Goal: Task Accomplishment & Management: Use online tool/utility

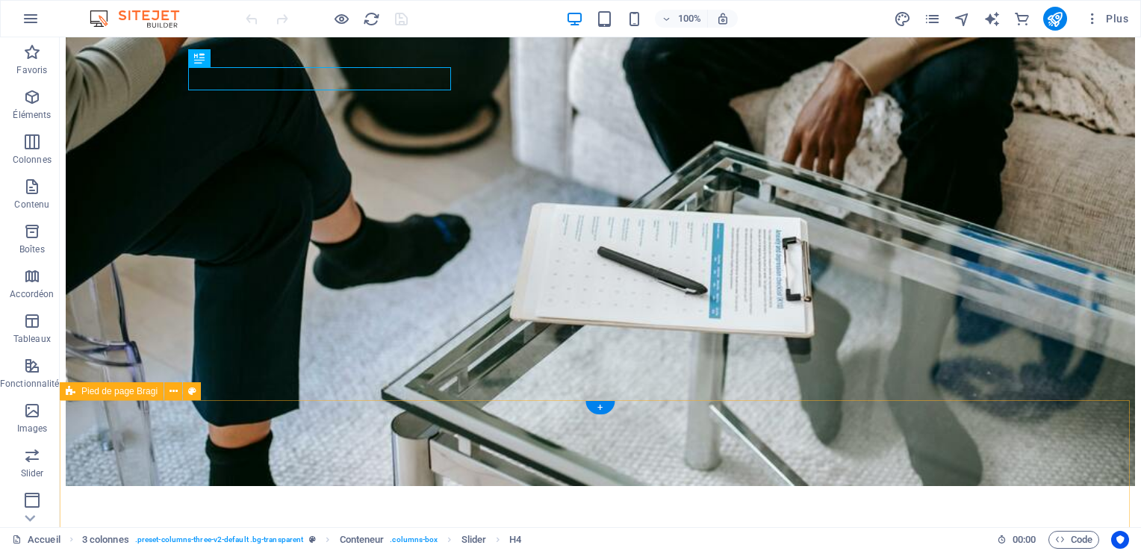
scroll to position [460, 0]
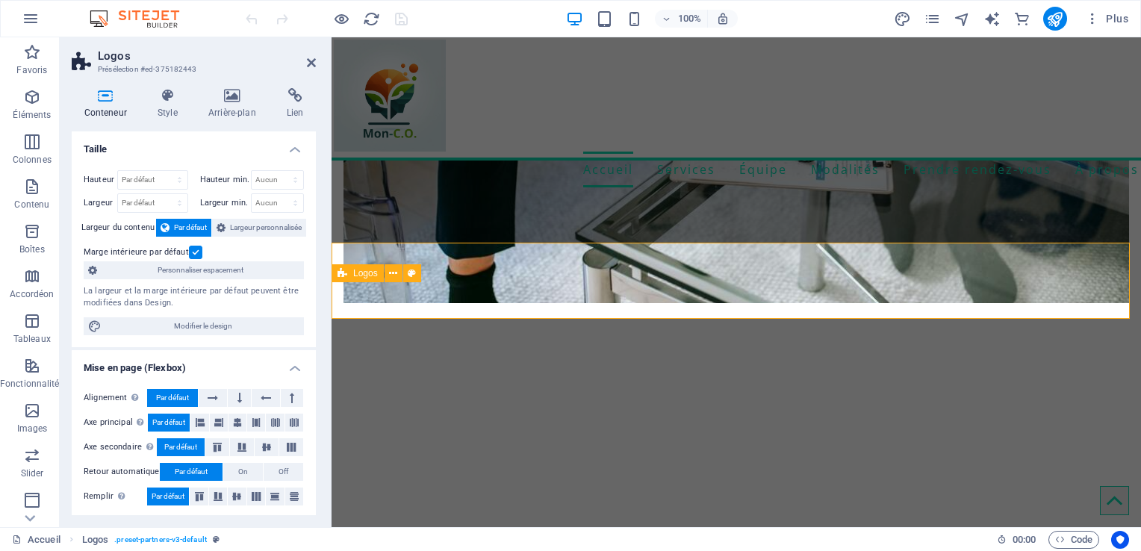
scroll to position [468, 0]
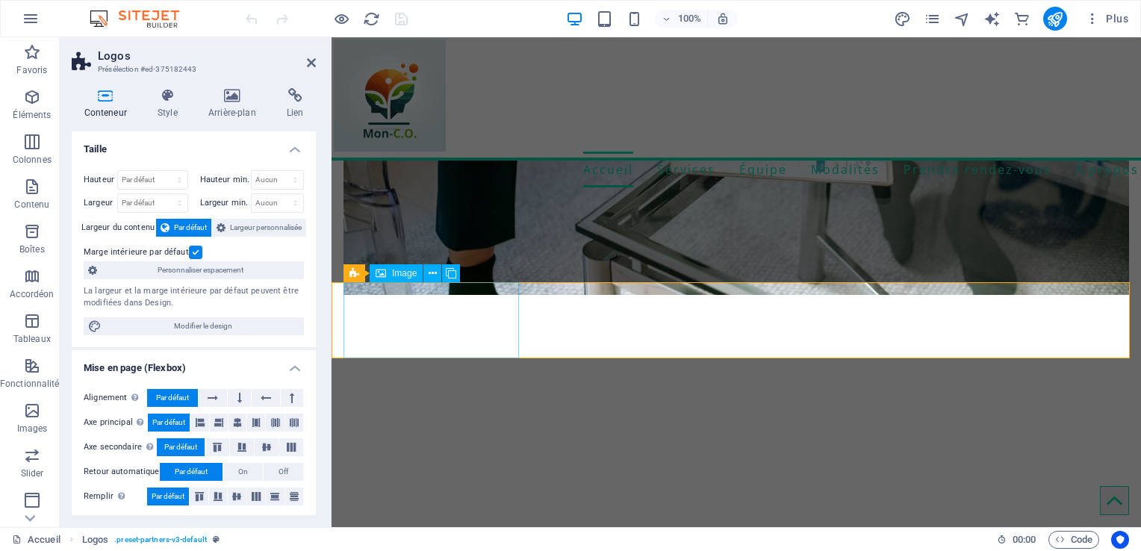
click at [454, 270] on icon at bounding box center [451, 274] width 10 height 16
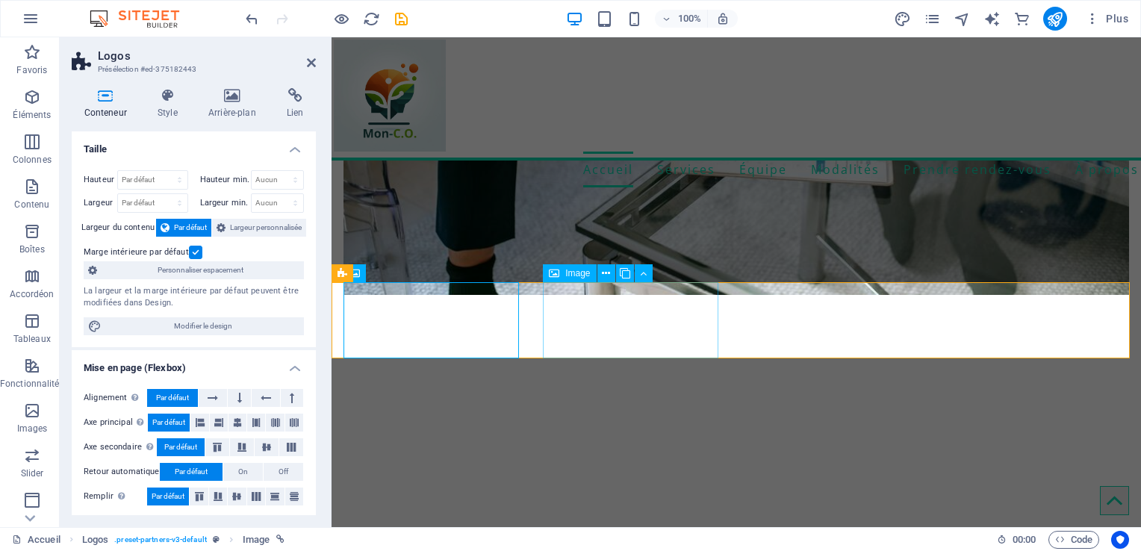
click at [603, 280] on icon at bounding box center [606, 274] width 8 height 16
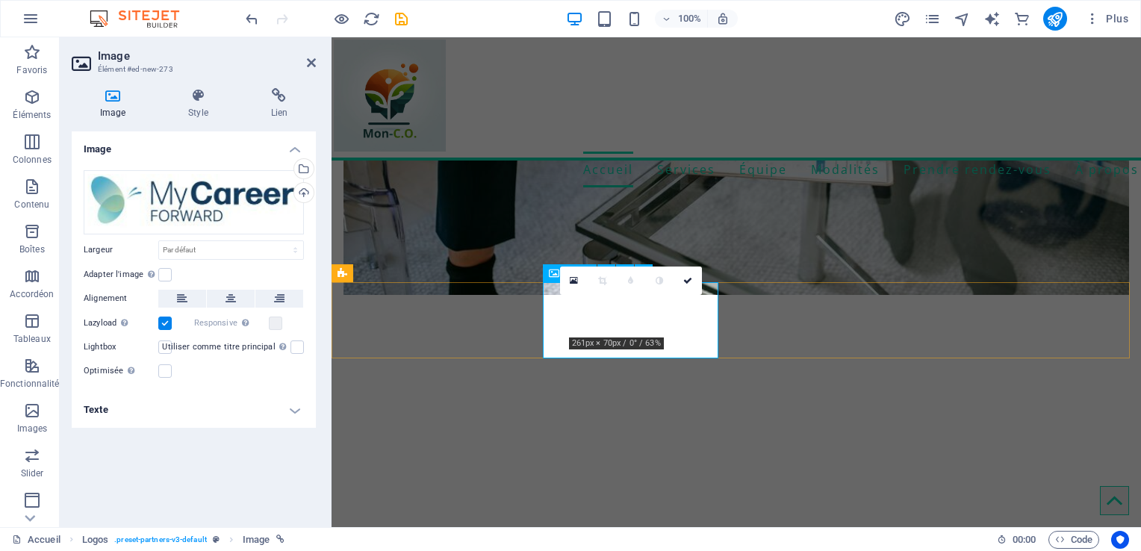
click at [571, 282] on icon at bounding box center [574, 281] width 8 height 10
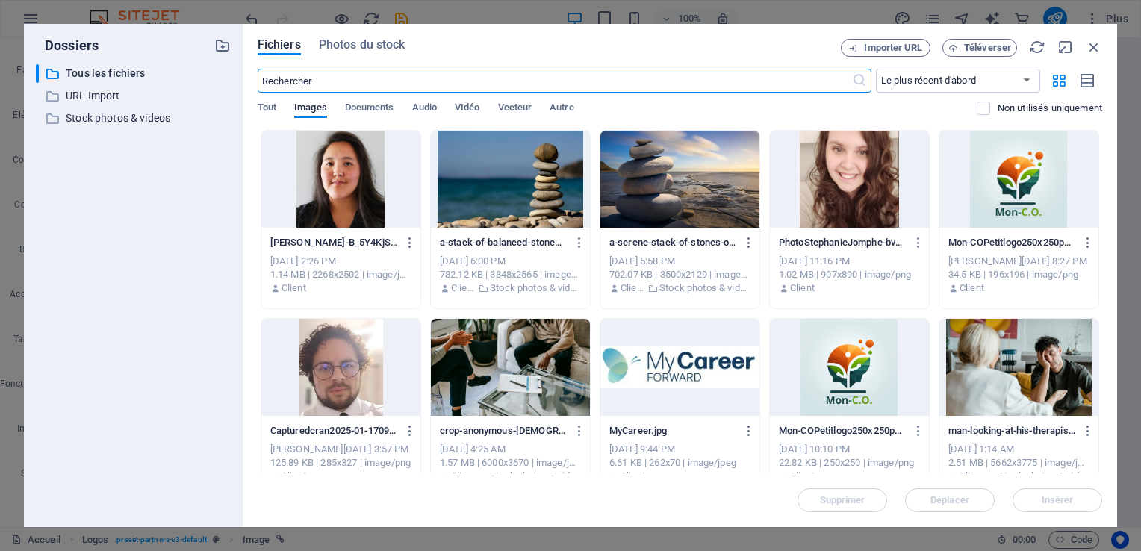
scroll to position [146, 0]
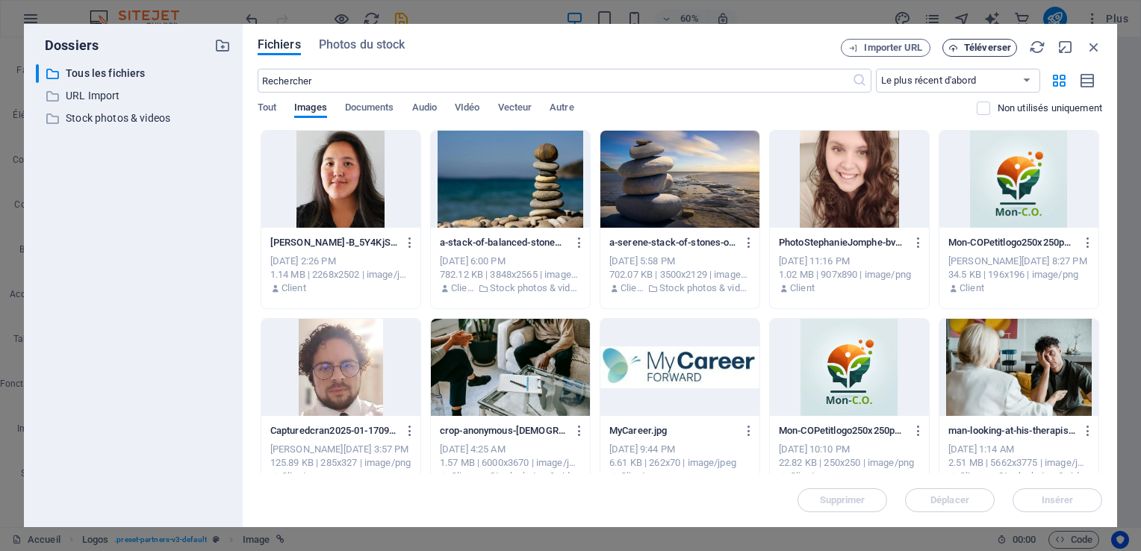
click at [973, 48] on span "Téléverser" at bounding box center [987, 47] width 47 height 9
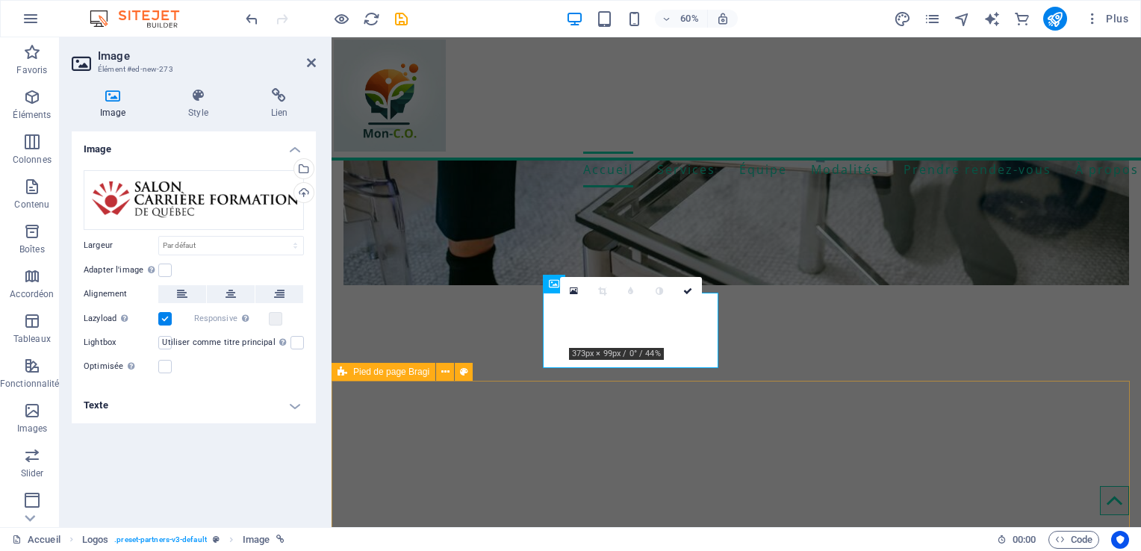
scroll to position [468, 0]
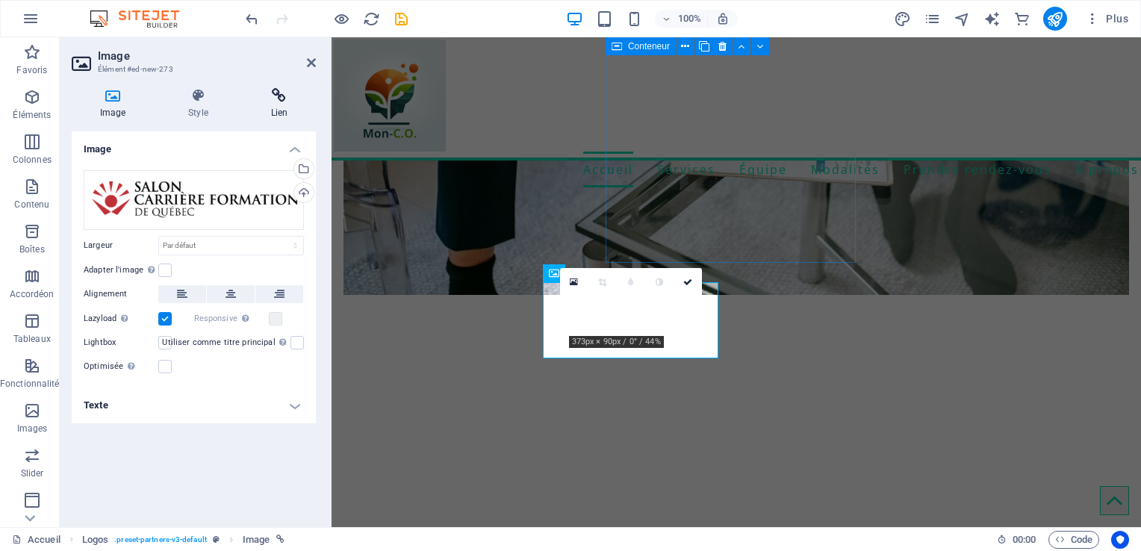
click at [285, 107] on h4 "Lien" at bounding box center [279, 103] width 73 height 31
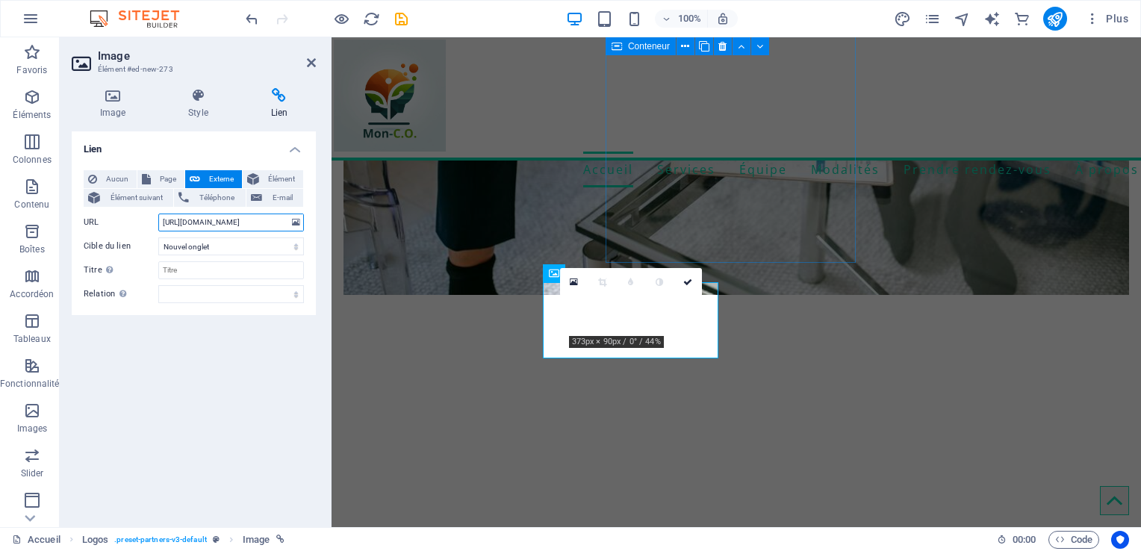
click at [232, 229] on input "[URL][DOMAIN_NAME]" at bounding box center [231, 223] width 146 height 18
paste input "[URL][DOMAIN_NAME]"
type input "[URL][DOMAIN_NAME]"
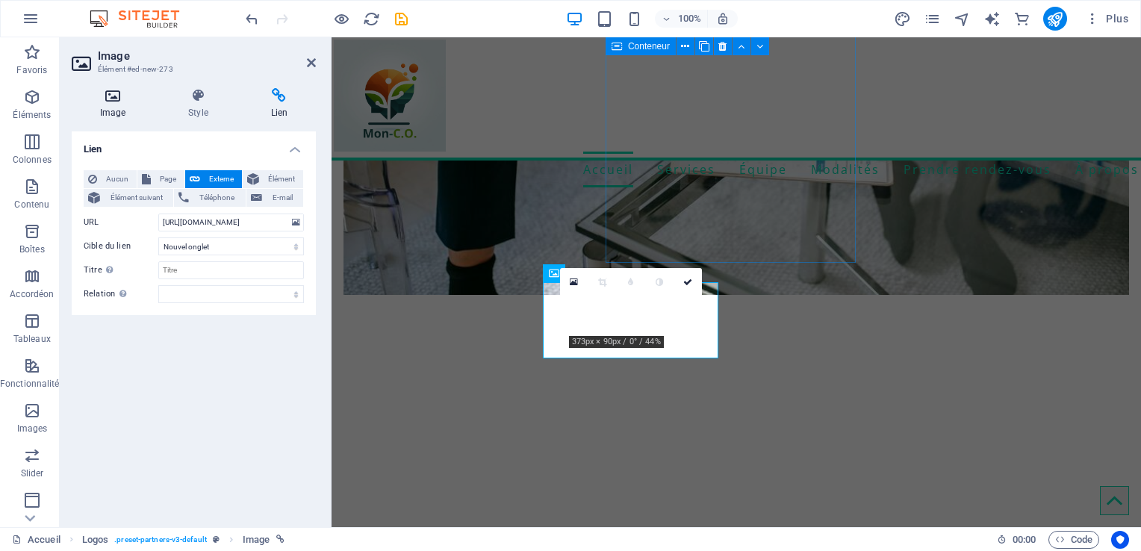
click at [105, 91] on icon at bounding box center [113, 95] width 82 height 15
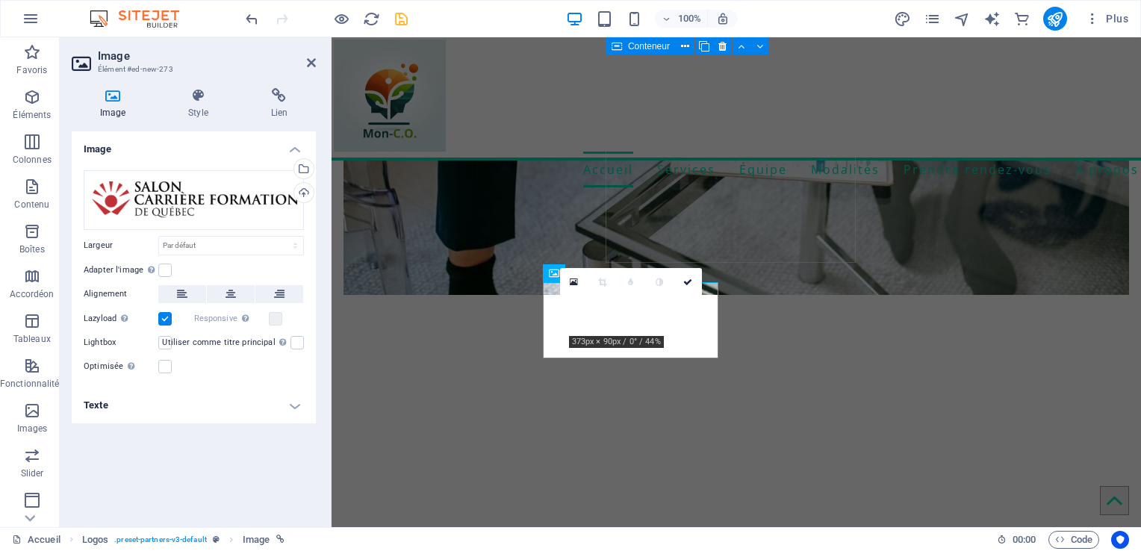
click at [397, 21] on icon "save" at bounding box center [401, 18] width 17 height 17
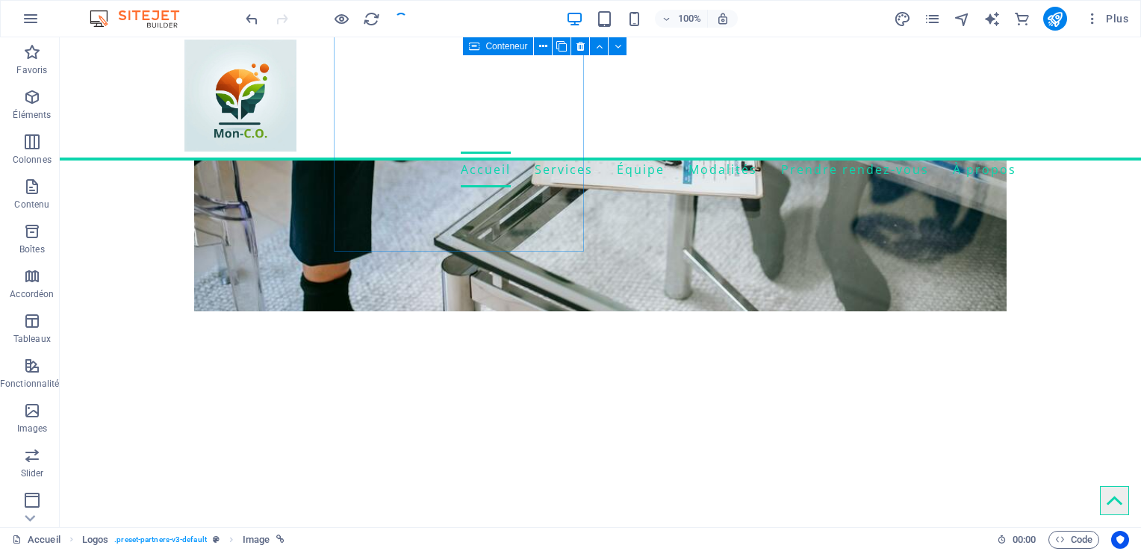
scroll to position [460, 0]
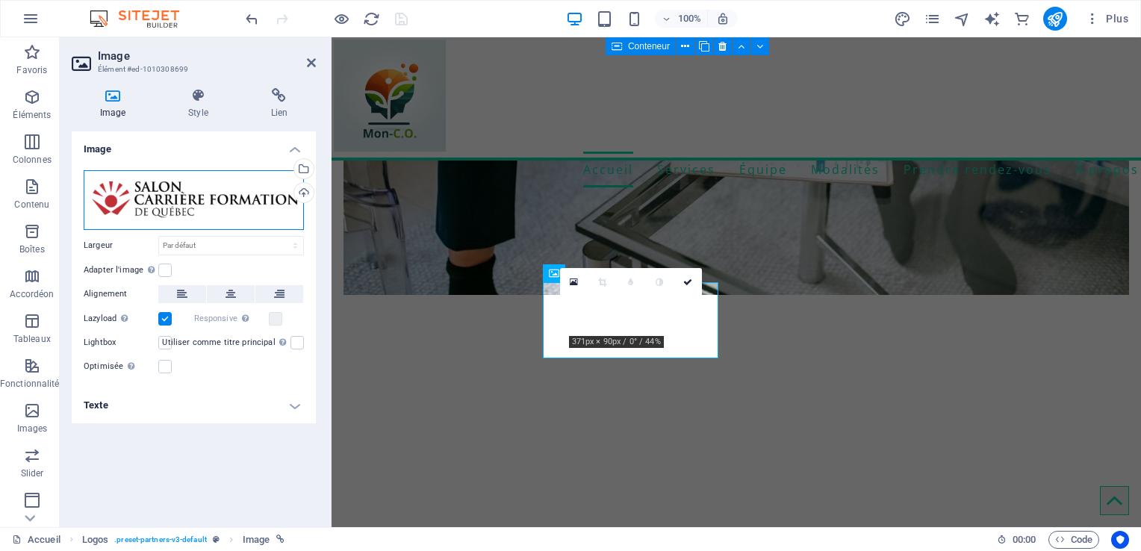
click at [182, 188] on div "Glissez les fichiers ici, cliquez pour choisir les fichiers ou sélectionnez les…" at bounding box center [194, 200] width 220 height 60
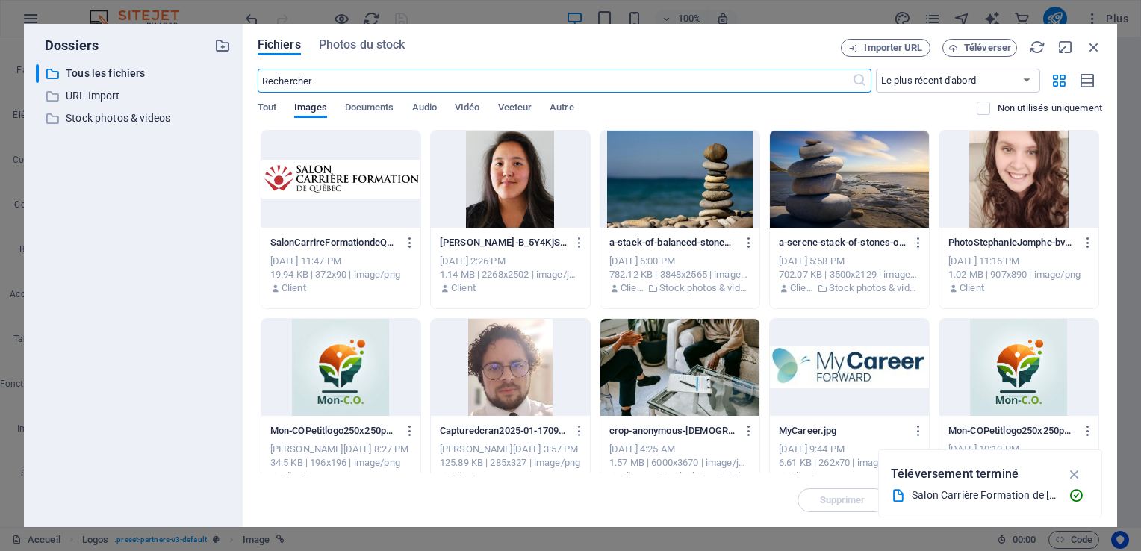
scroll to position [146, 0]
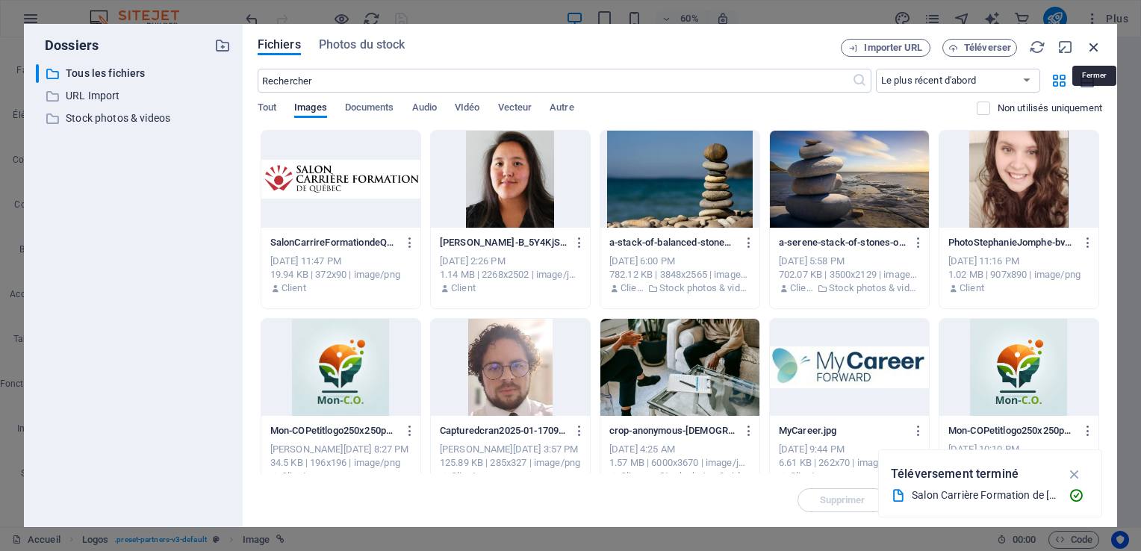
click at [1089, 51] on icon "button" at bounding box center [1094, 47] width 16 height 16
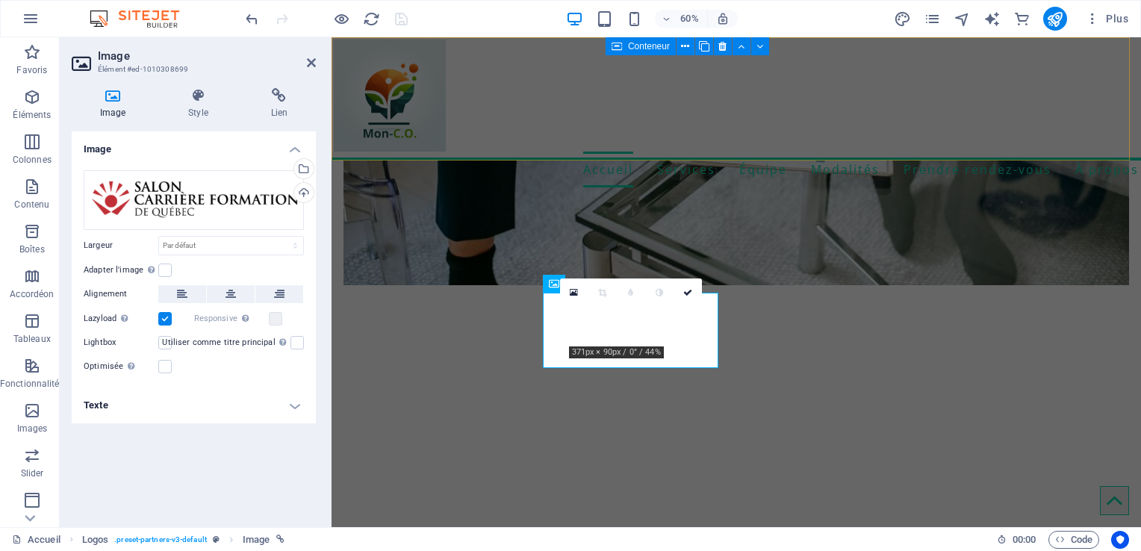
scroll to position [468, 0]
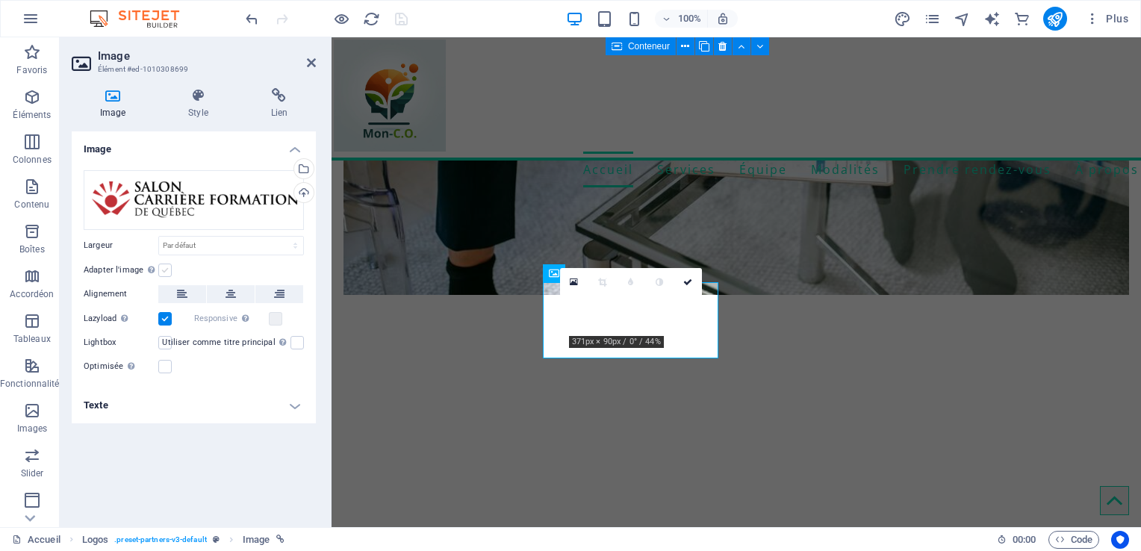
click at [165, 264] on label at bounding box center [164, 270] width 13 height 13
click at [0, 0] on input "Adapter l'image Adapter automatiquement l'image à une largeur et une hauteur fi…" at bounding box center [0, 0] width 0 height 0
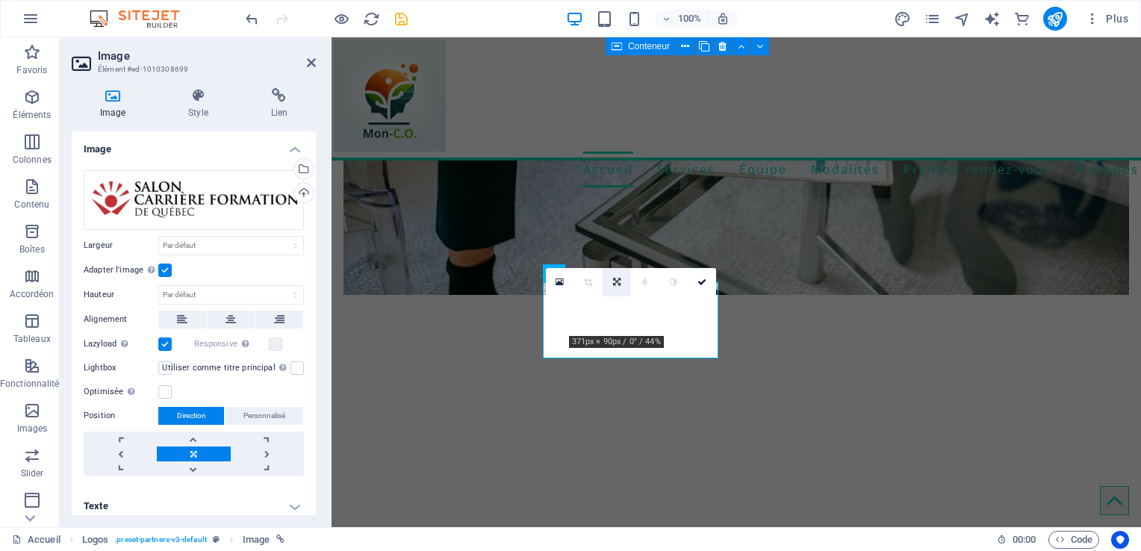
click at [613, 278] on icon at bounding box center [616, 282] width 7 height 9
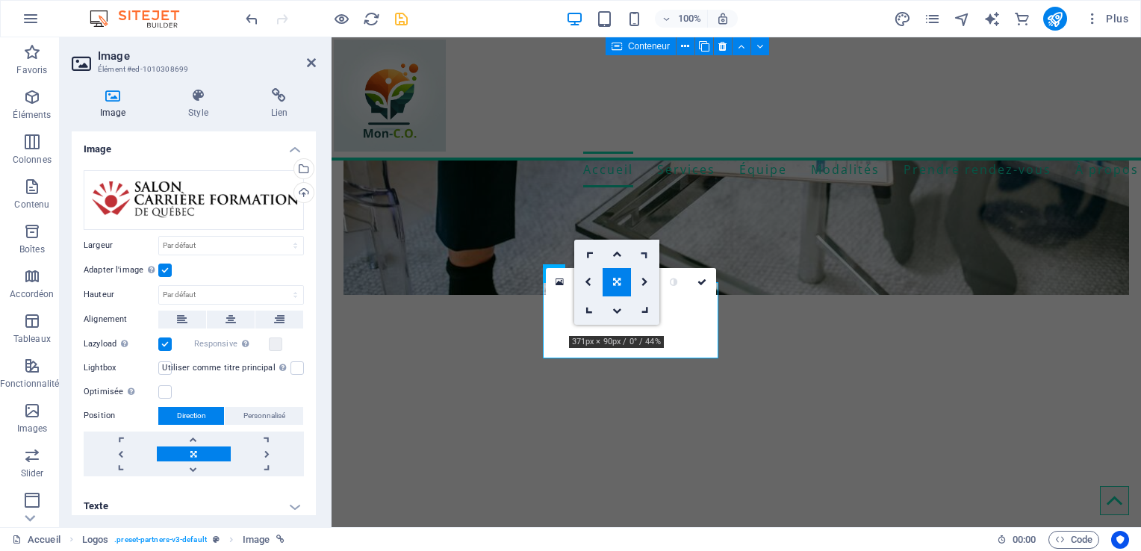
click at [645, 252] on icon at bounding box center [645, 253] width 13 height 13
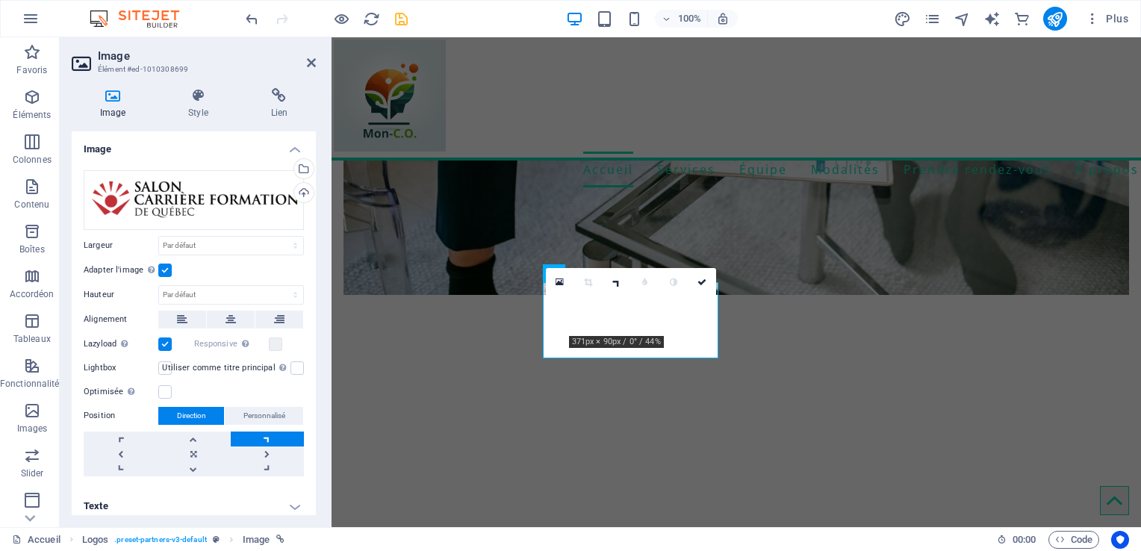
click at [260, 435] on link at bounding box center [267, 439] width 73 height 15
click at [272, 415] on span "Personnalisé" at bounding box center [265, 416] width 42 height 18
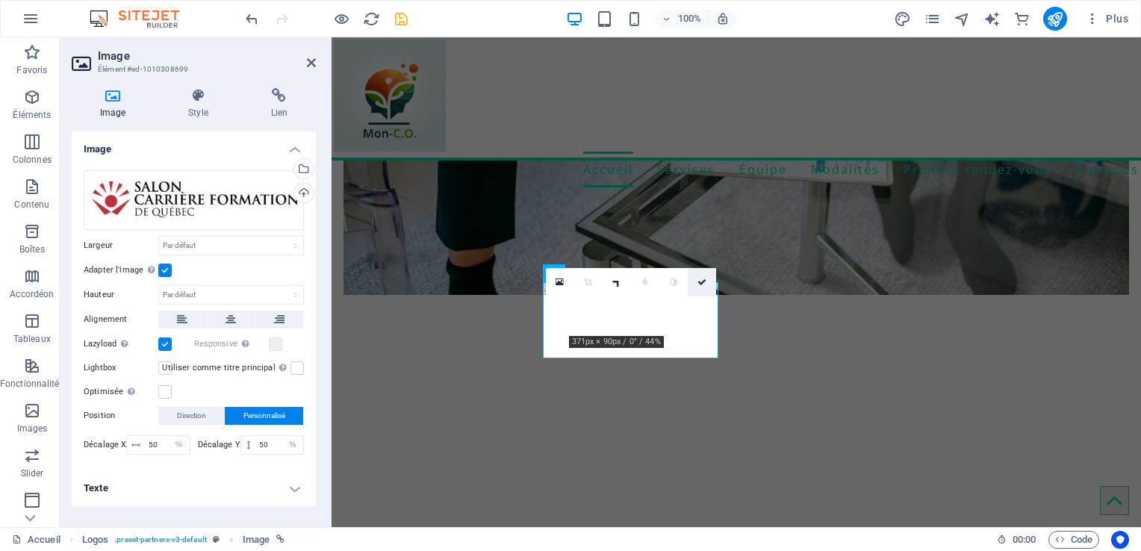
click at [707, 277] on link at bounding box center [702, 282] width 28 height 28
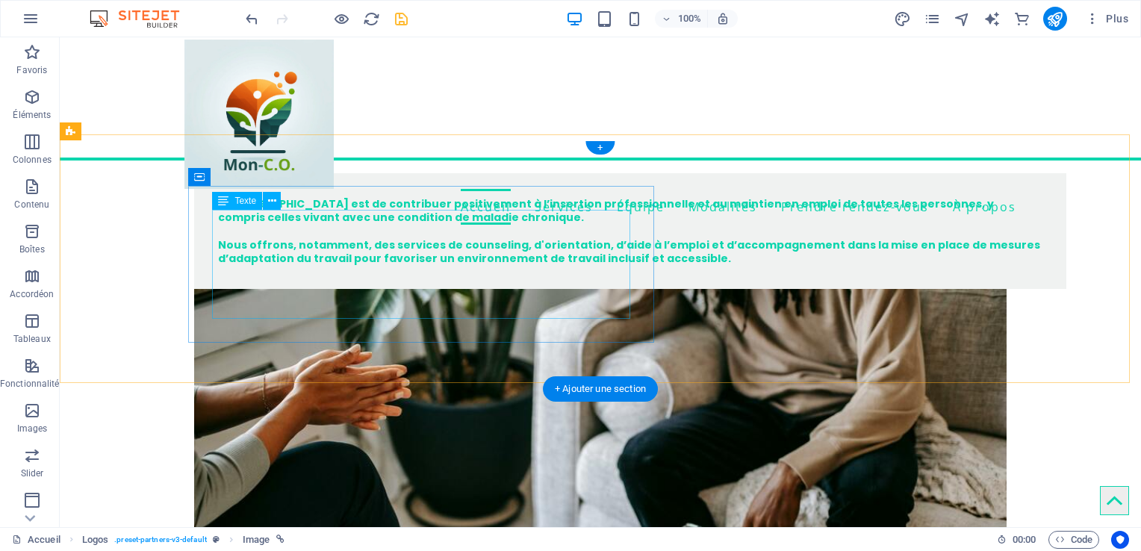
scroll to position [0, 0]
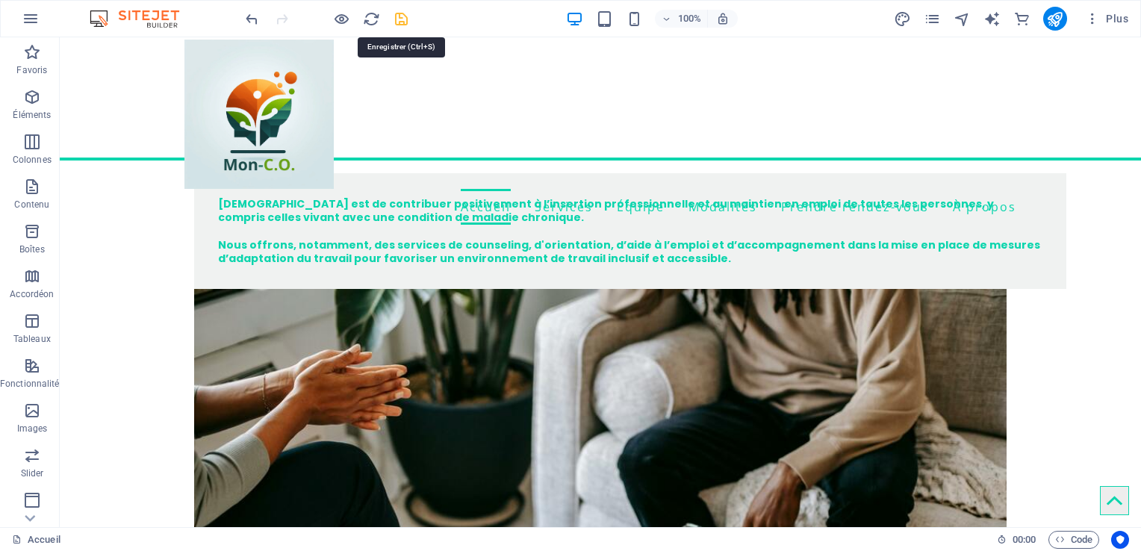
click at [399, 13] on icon "save" at bounding box center [401, 18] width 17 height 17
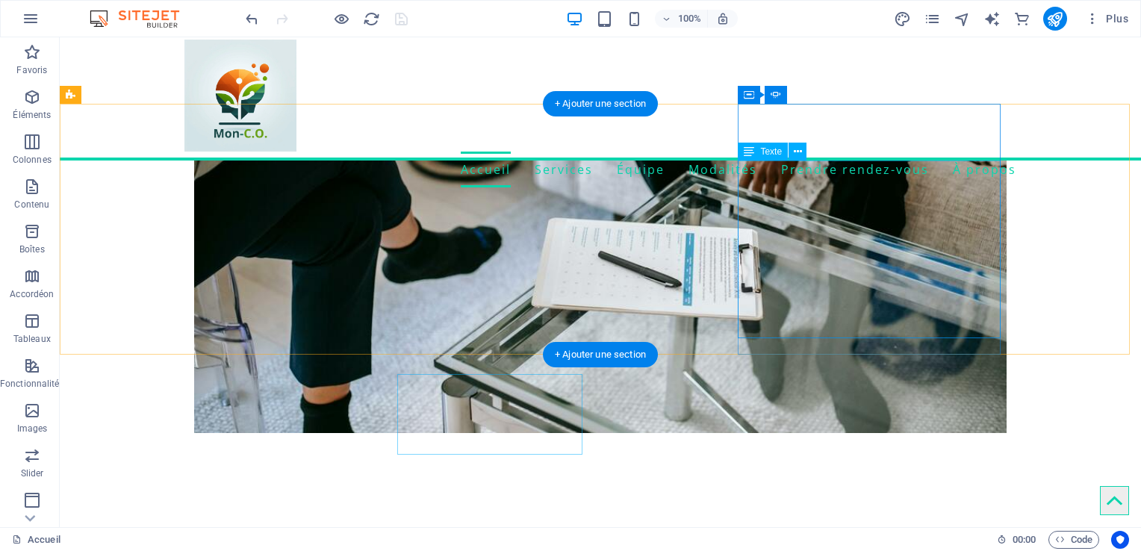
scroll to position [349, 0]
